Goal: Find specific page/section: Find specific page/section

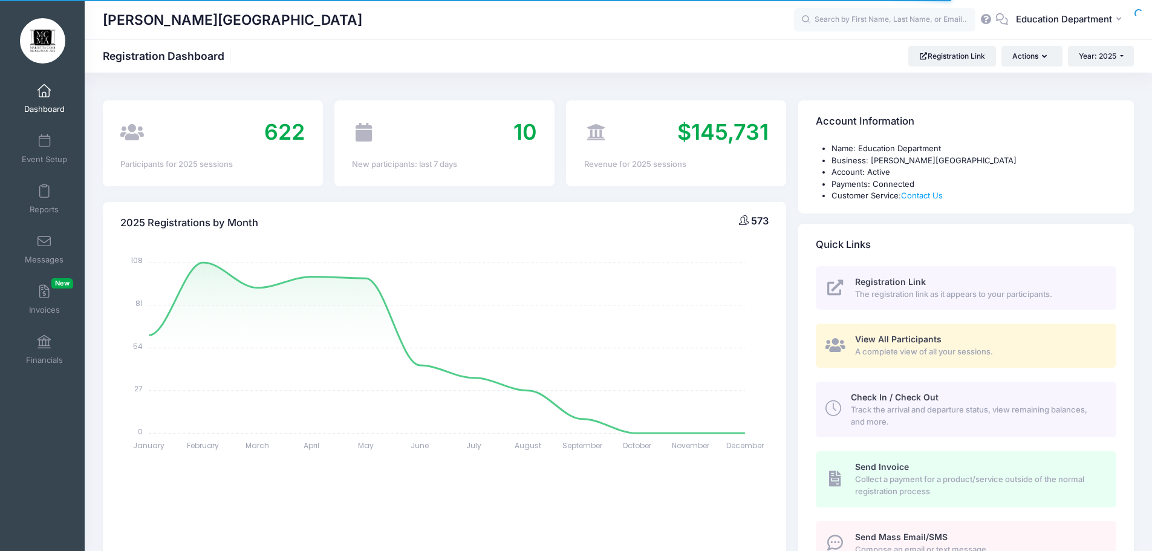
select select
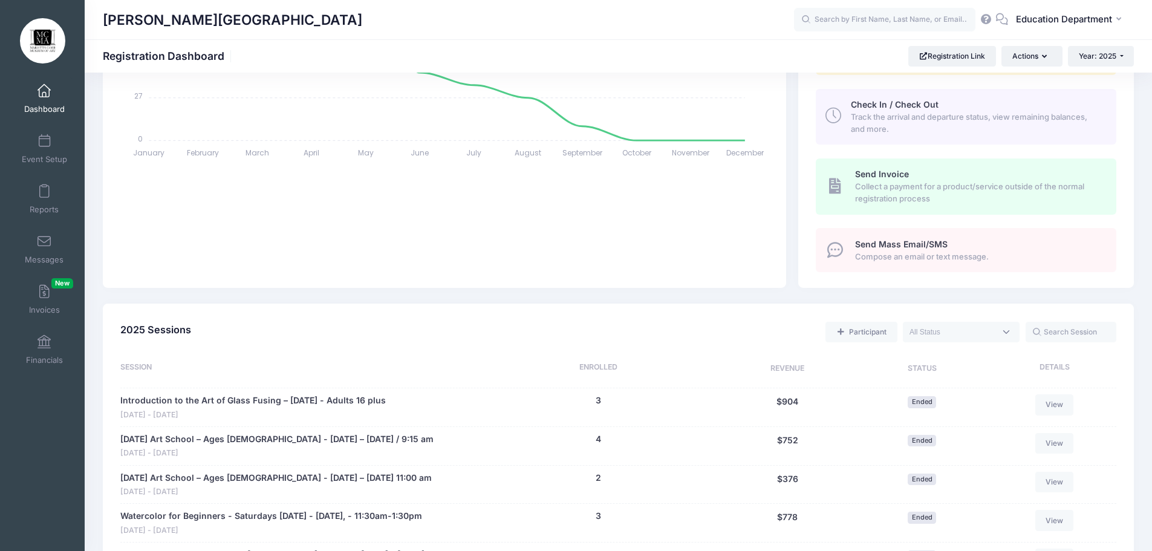
scroll to position [60, 0]
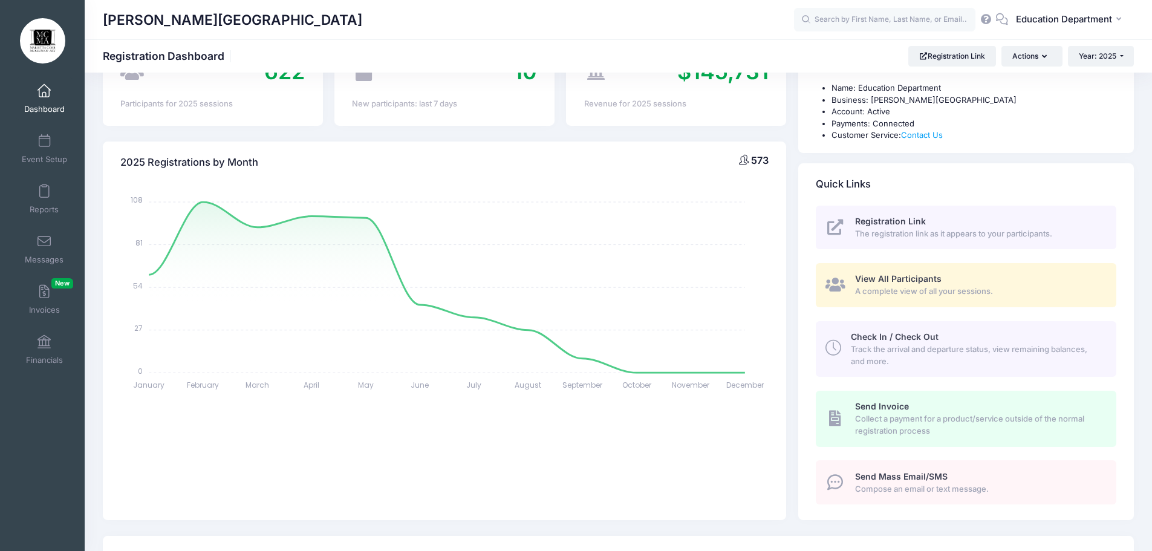
click at [895, 228] on span "The registration link as it appears to your participants." at bounding box center [978, 234] width 247 height 12
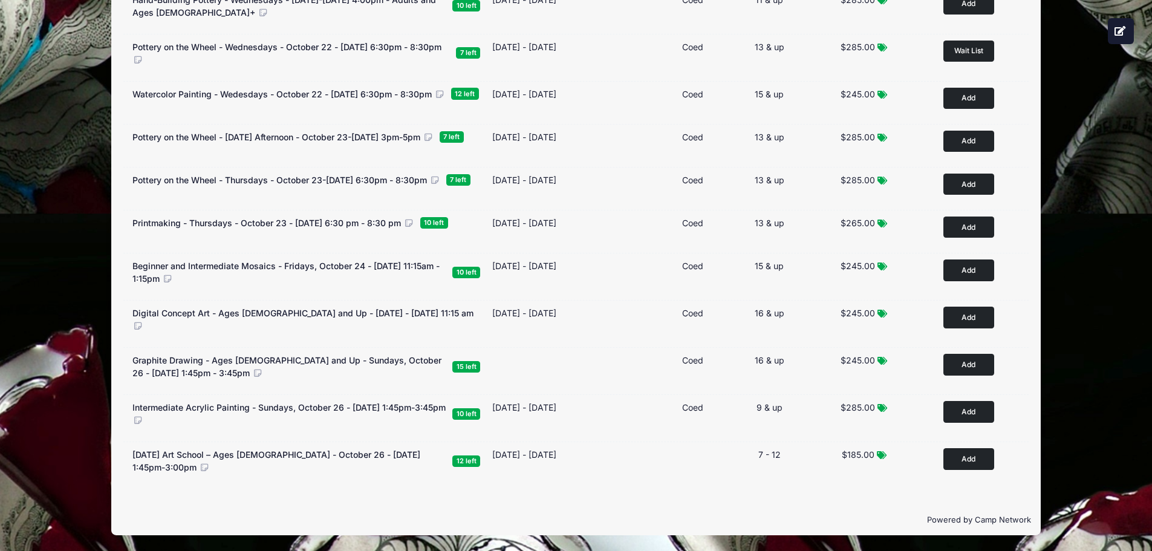
scroll to position [779, 0]
